Goal: Task Accomplishment & Management: Use online tool/utility

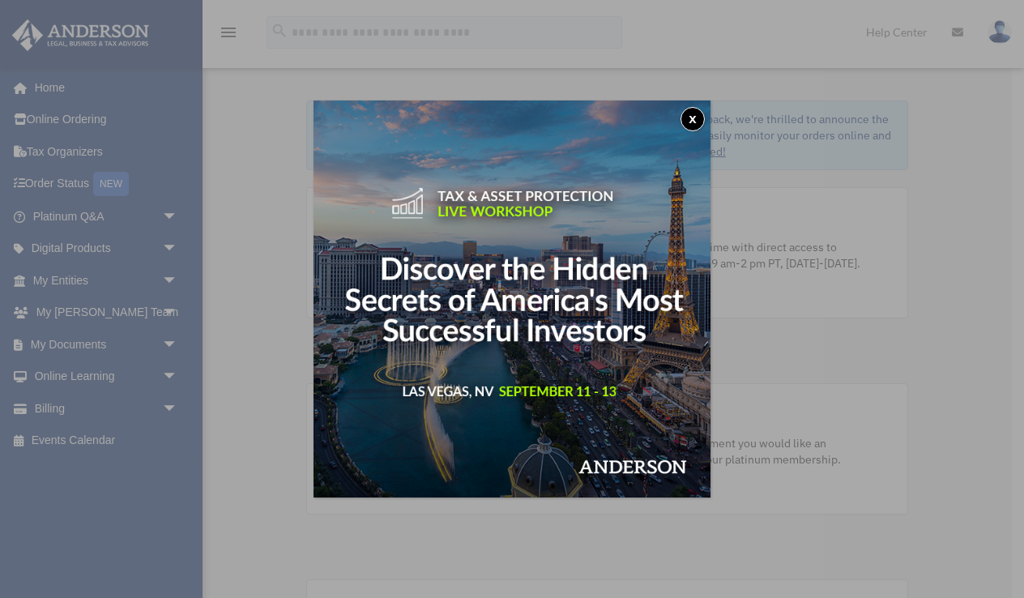
click at [689, 116] on button "x" at bounding box center [692, 119] width 24 height 24
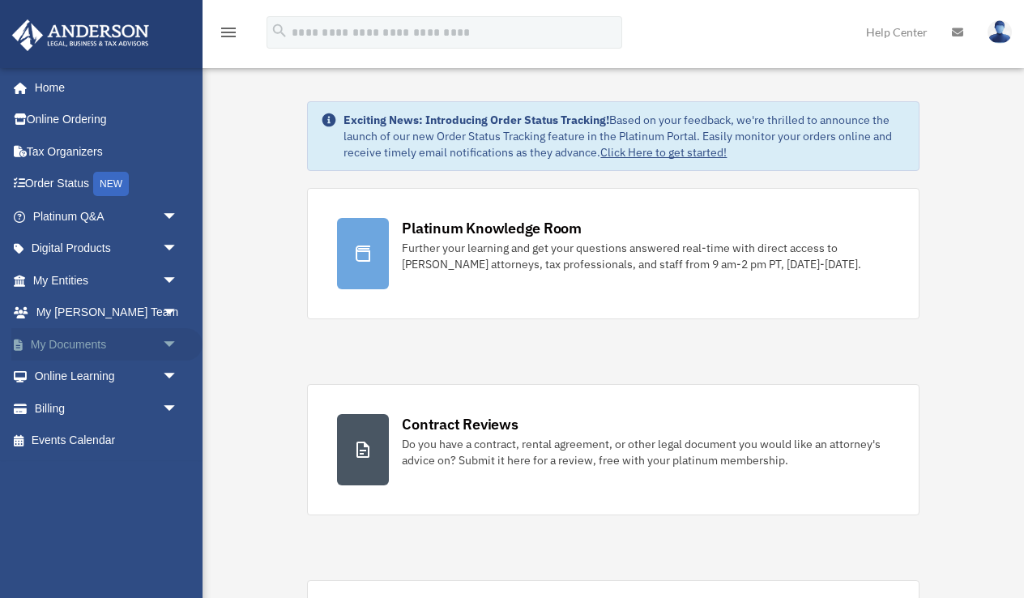
click at [172, 340] on span "arrow_drop_down" at bounding box center [178, 344] width 32 height 33
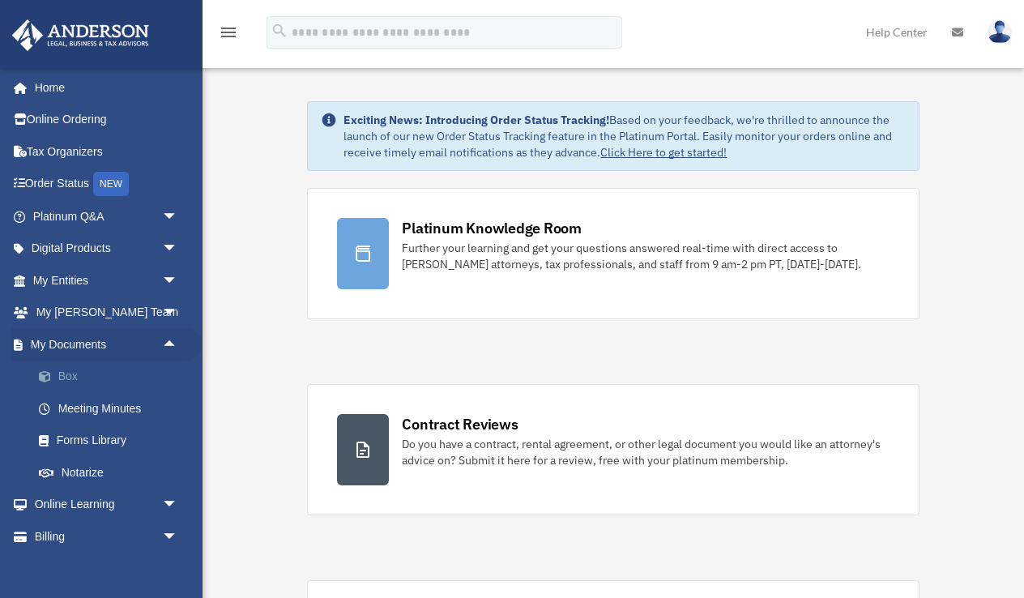
click at [55, 371] on span at bounding box center [53, 376] width 11 height 11
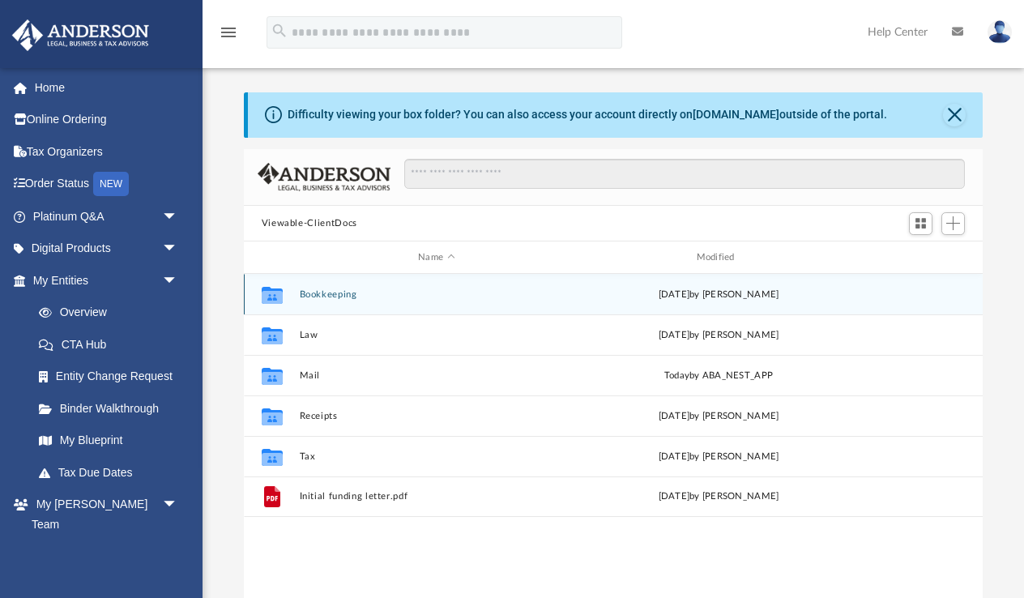
scroll to position [1, 1]
click at [336, 296] on button "Bookkeeping" at bounding box center [436, 294] width 275 height 11
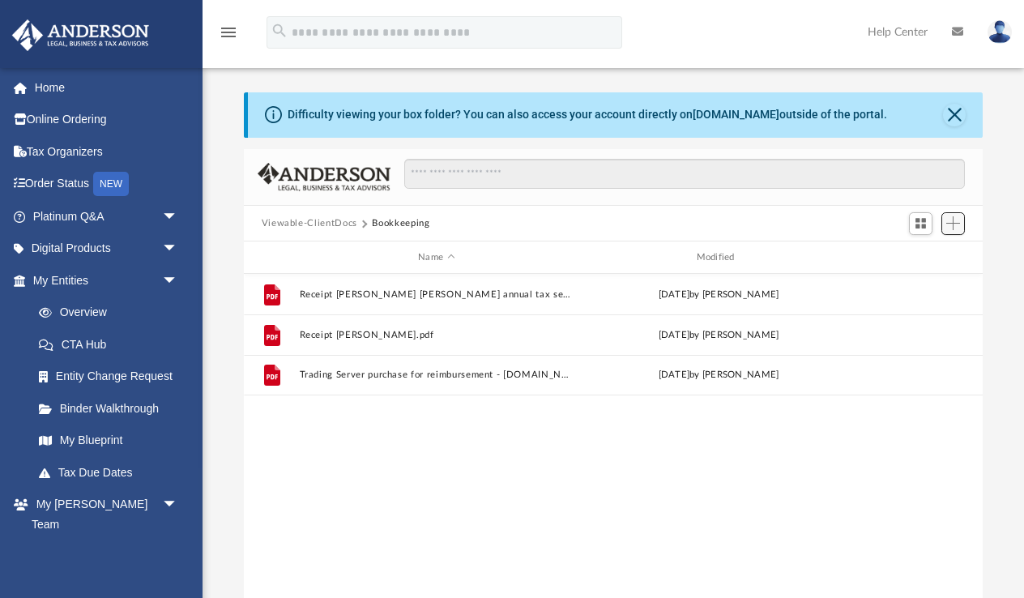
click at [957, 221] on span "Add" at bounding box center [953, 223] width 14 height 14
click at [925, 253] on li "Upload" at bounding box center [930, 255] width 52 height 17
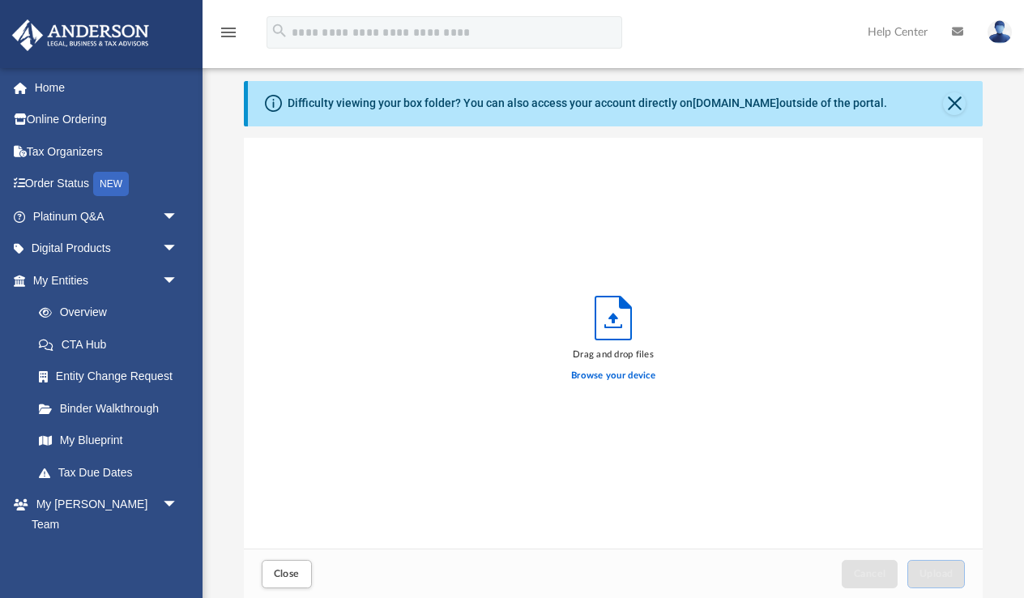
scroll to position [411, 739]
click at [81, 45] on img at bounding box center [80, 35] width 147 height 32
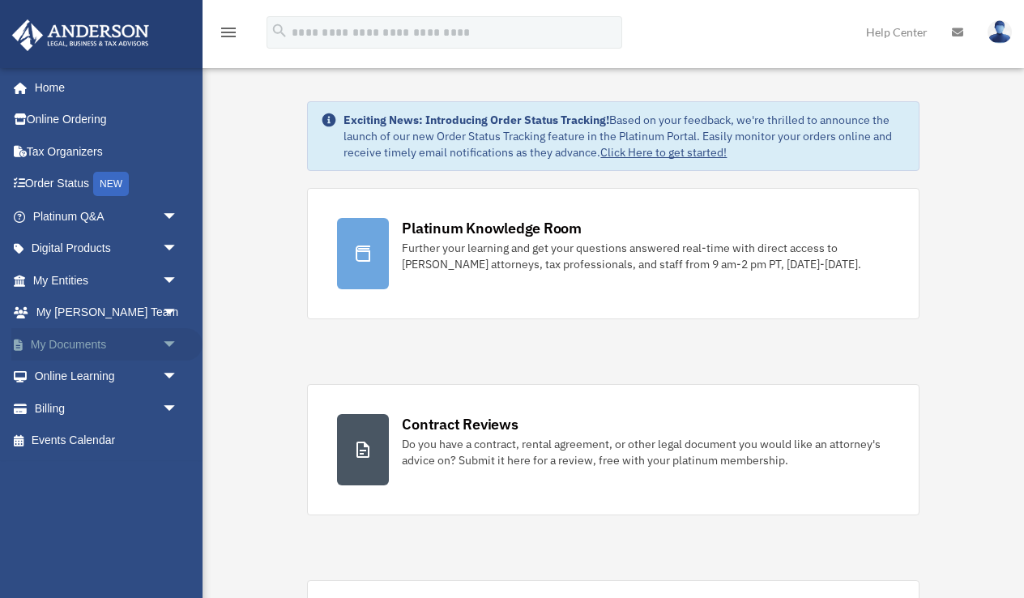
click at [162, 330] on span "arrow_drop_down" at bounding box center [178, 344] width 32 height 33
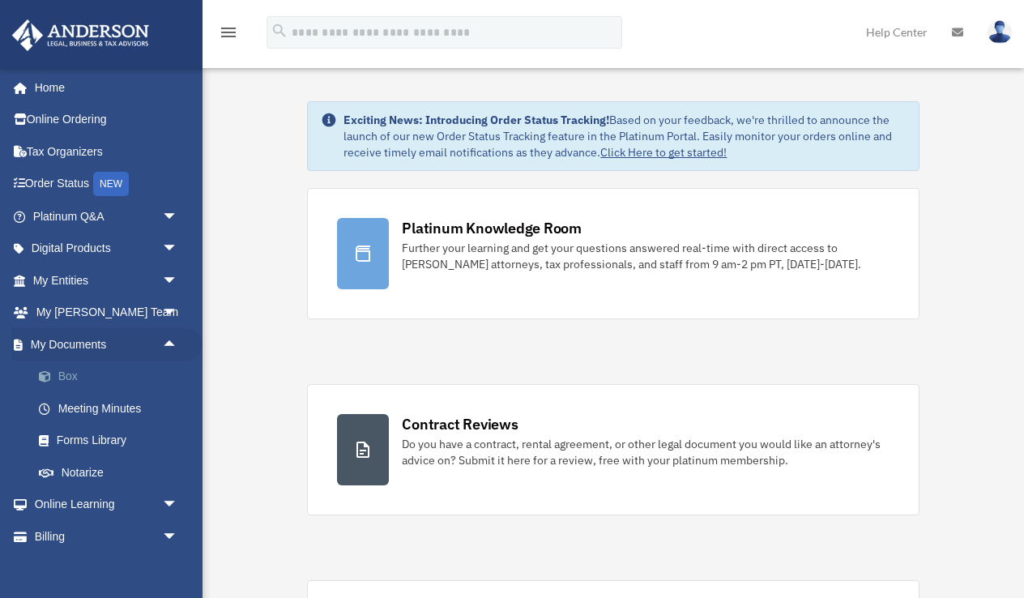
click at [59, 370] on link "Box" at bounding box center [113, 376] width 180 height 32
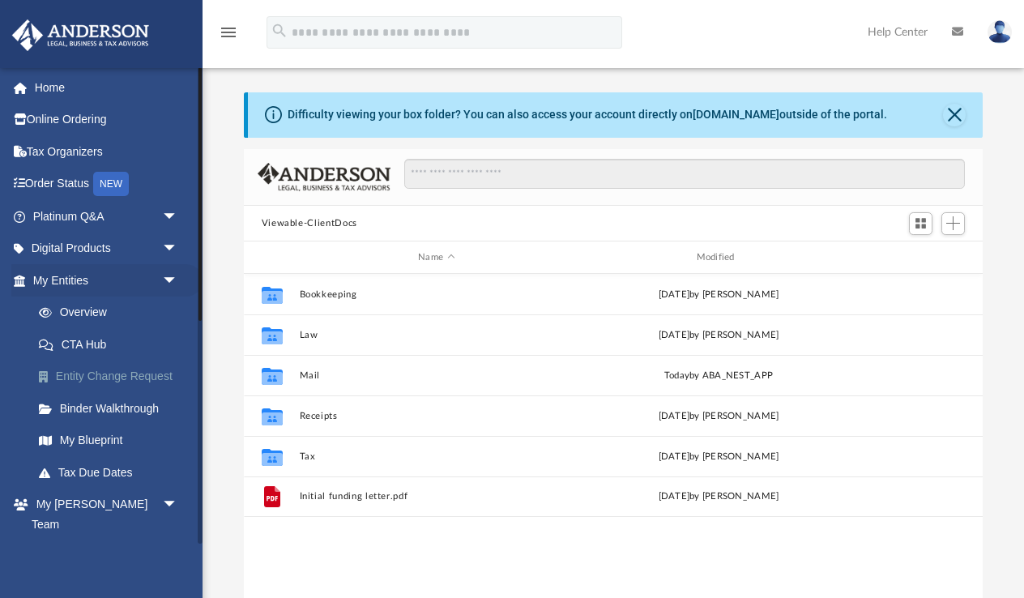
scroll to position [369, 739]
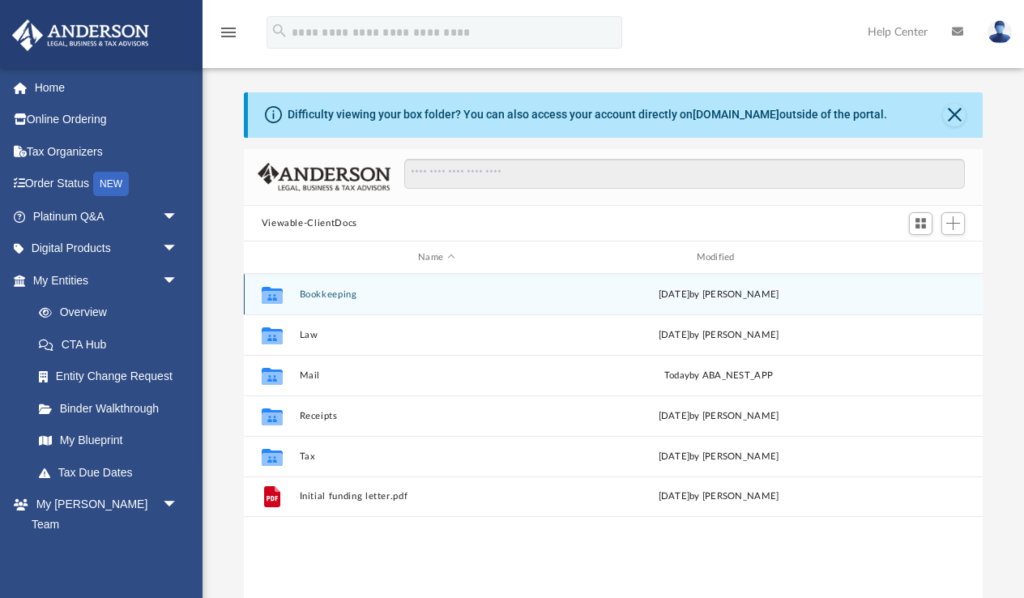
click at [325, 289] on button "Bookkeeping" at bounding box center [436, 294] width 275 height 11
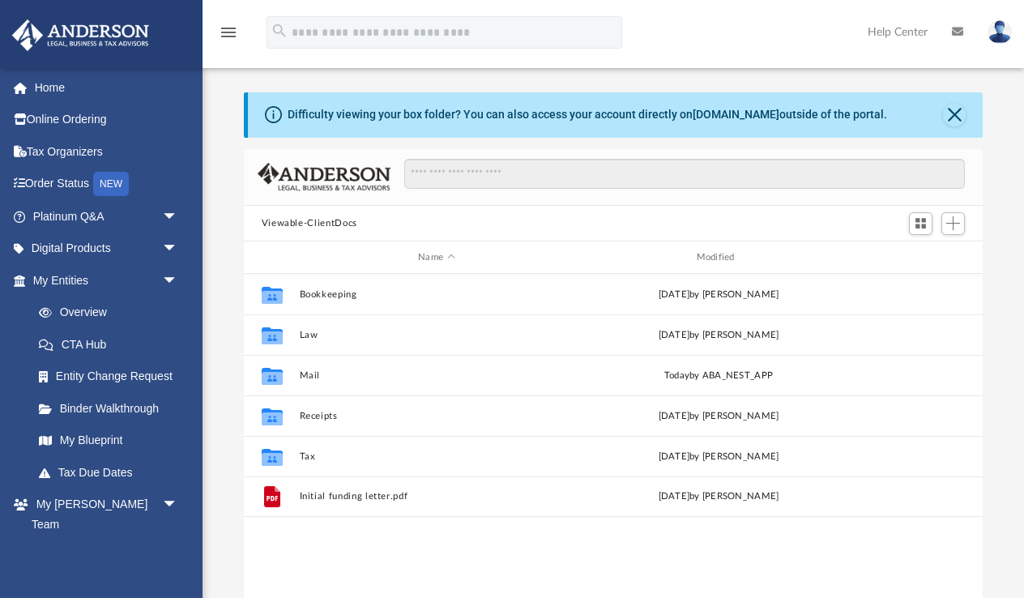
scroll to position [369, 739]
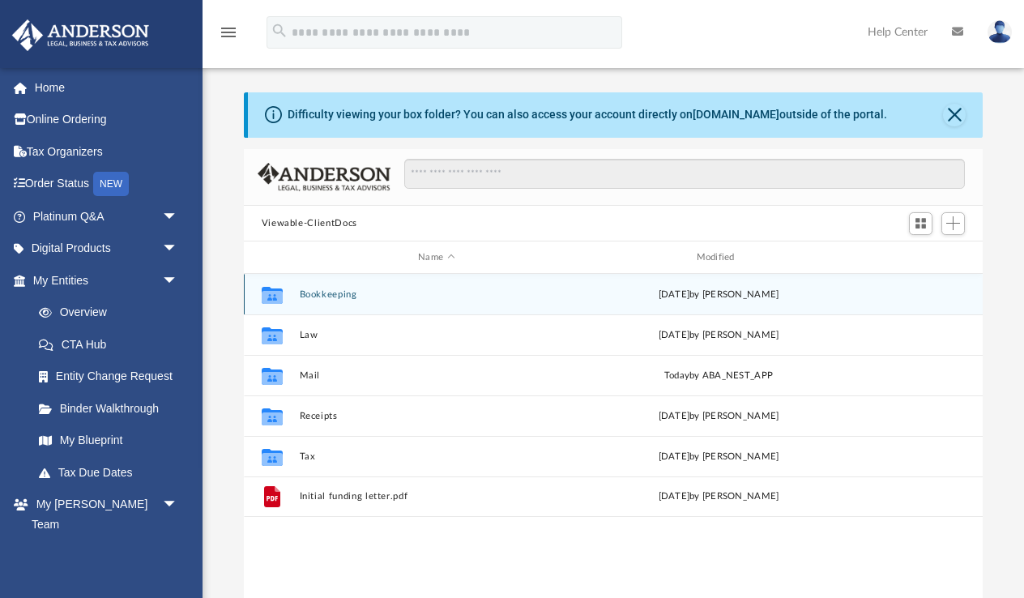
click at [313, 285] on div "Collaborated Folder Bookkeeping [DATE] by [PERSON_NAME]" at bounding box center [614, 294] width 740 height 41
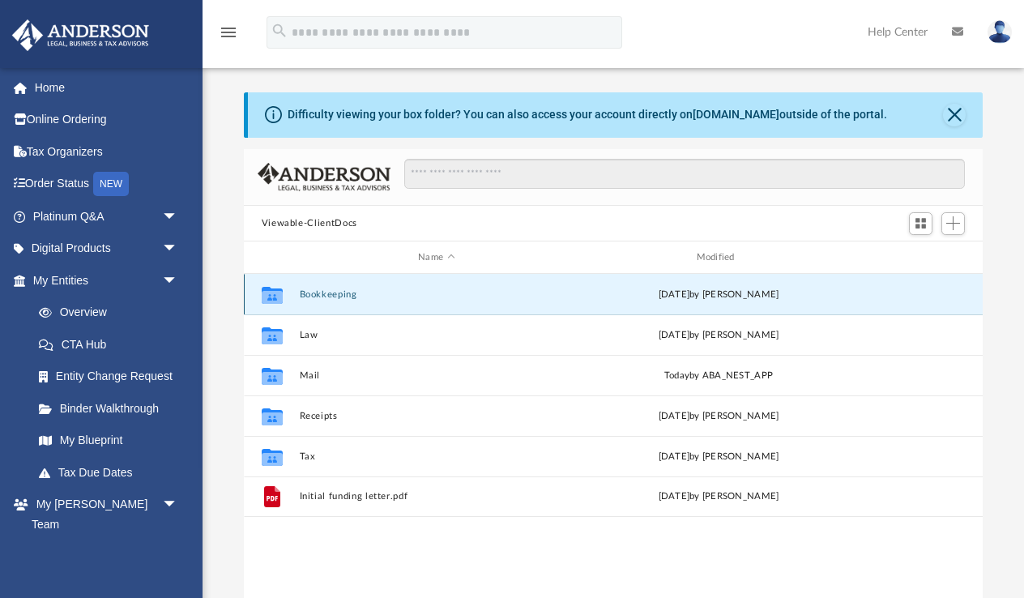
click at [450, 291] on button "Bookkeeping" at bounding box center [436, 294] width 275 height 11
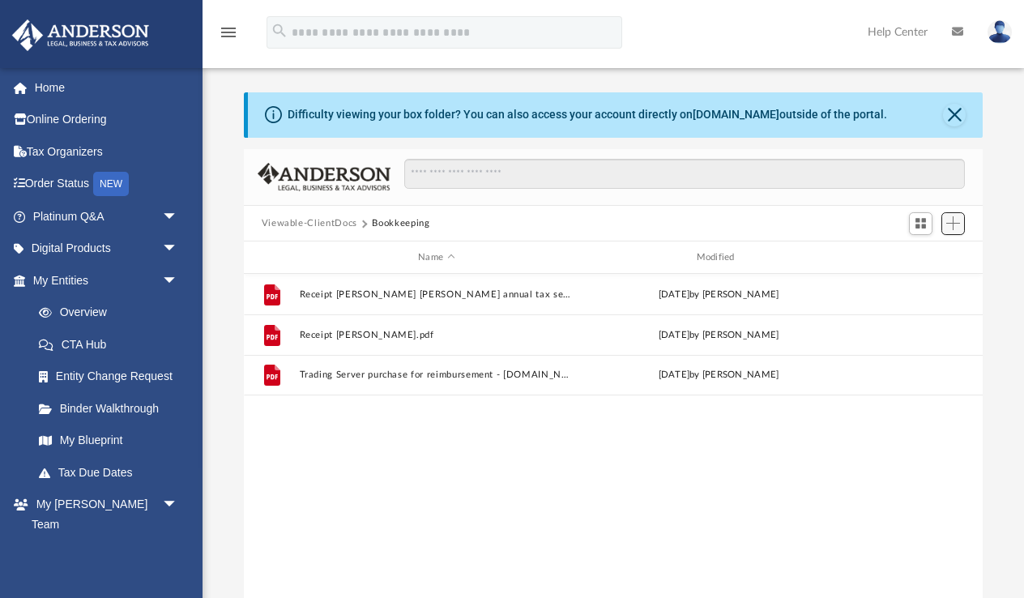
click at [959, 216] on span "Add" at bounding box center [953, 223] width 14 height 14
click at [927, 254] on li "Upload" at bounding box center [930, 255] width 52 height 17
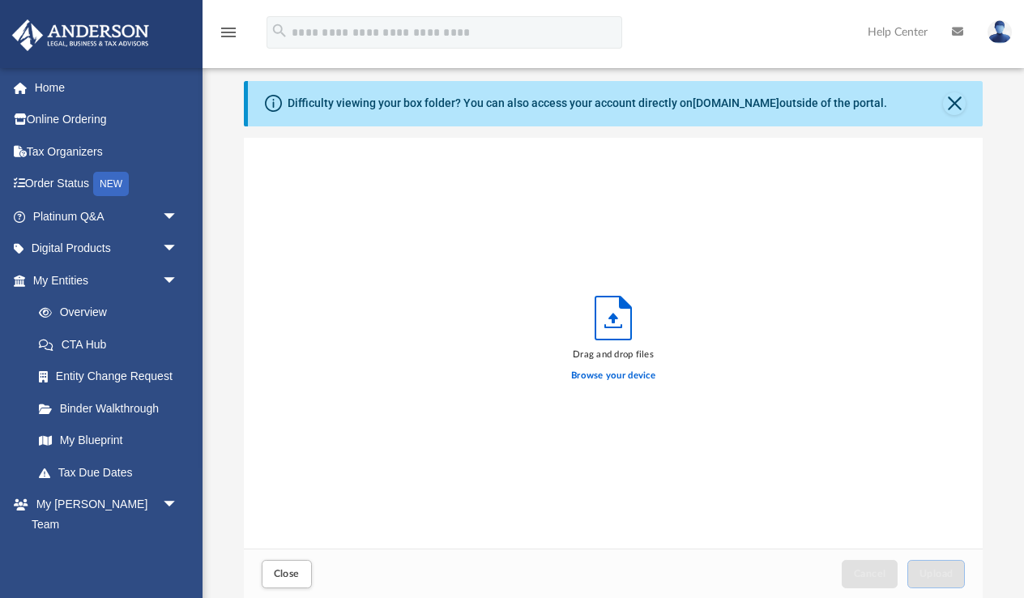
scroll to position [411, 739]
click at [615, 376] on label "Browse your device" at bounding box center [613, 376] width 84 height 15
click at [0, 0] on input "Browse your device" at bounding box center [0, 0] width 0 height 0
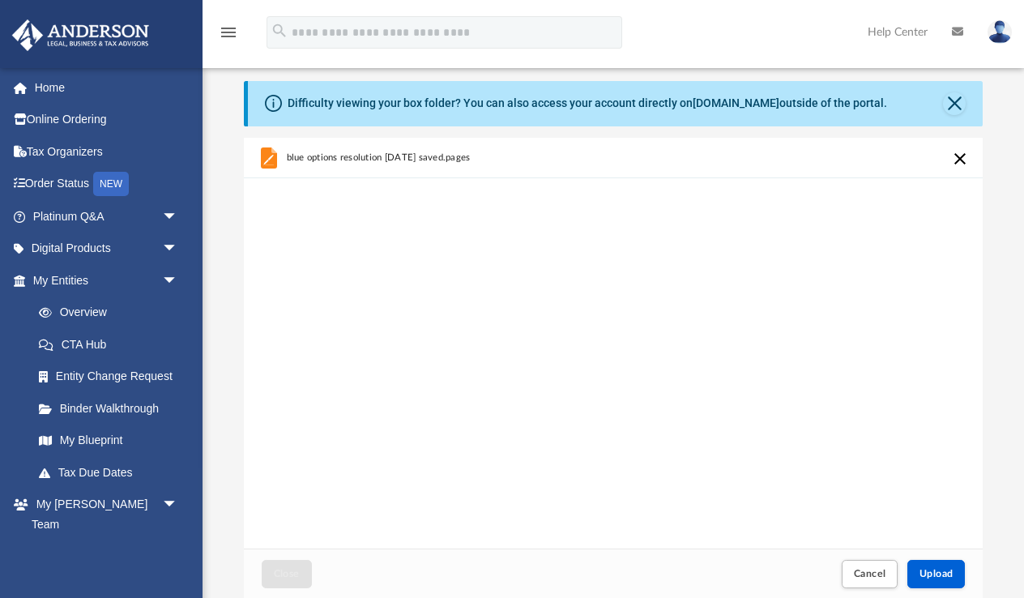
click at [961, 156] on button "Cancel this upload" at bounding box center [959, 158] width 19 height 19
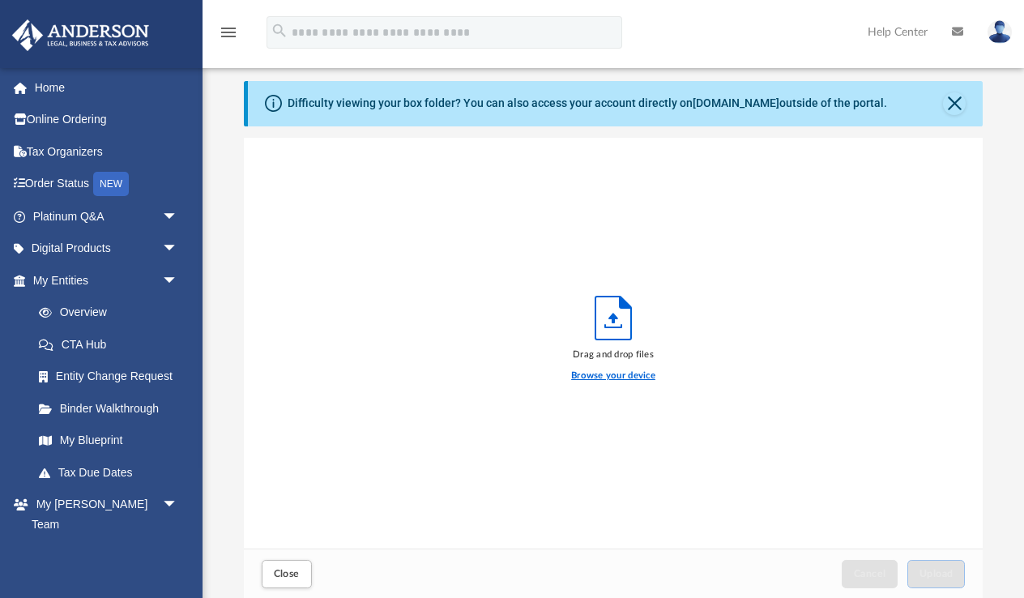
click at [617, 373] on label "Browse your device" at bounding box center [613, 376] width 84 height 15
click at [0, 0] on input "Browse your device" at bounding box center [0, 0] width 0 height 0
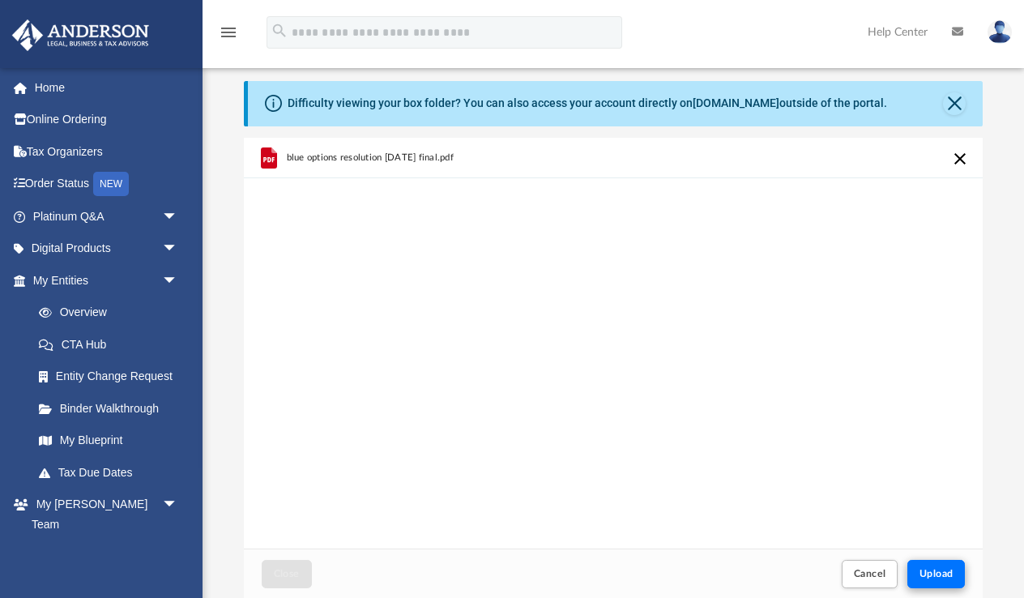
click at [950, 578] on span "Upload" at bounding box center [936, 574] width 34 height 10
